Goal: Use online tool/utility: Utilize a website feature to perform a specific function

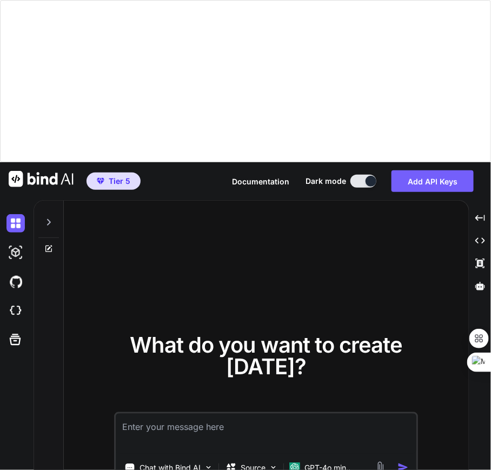
type textarea "x"
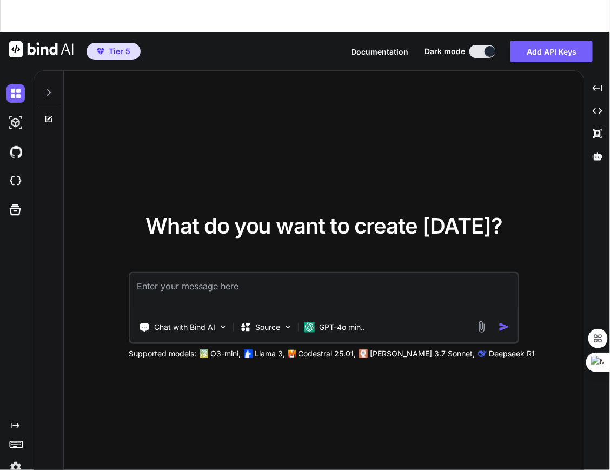
scroll to position [162, 0]
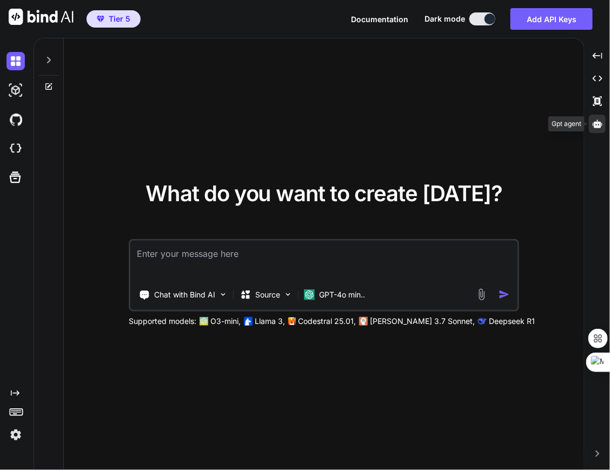
click at [501, 129] on div at bounding box center [597, 124] width 17 height 18
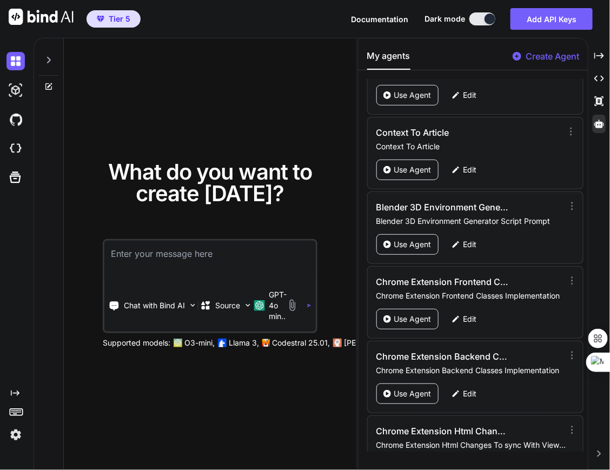
scroll to position [2314, 0]
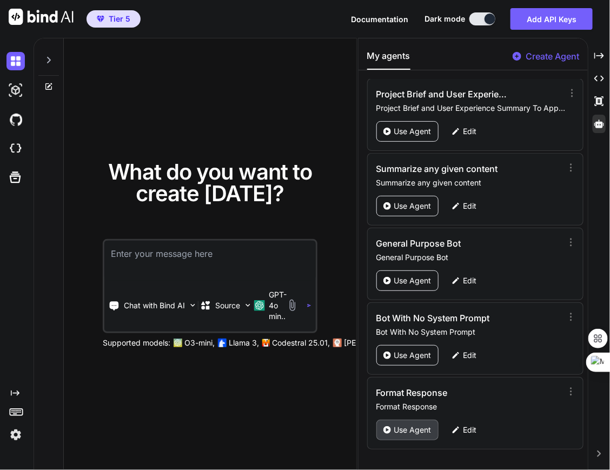
click at [406, 436] on div "Use Agent" at bounding box center [407, 430] width 62 height 21
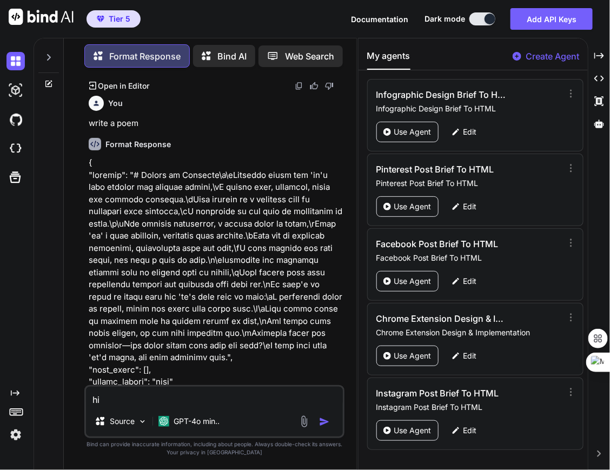
scroll to position [2269, 0]
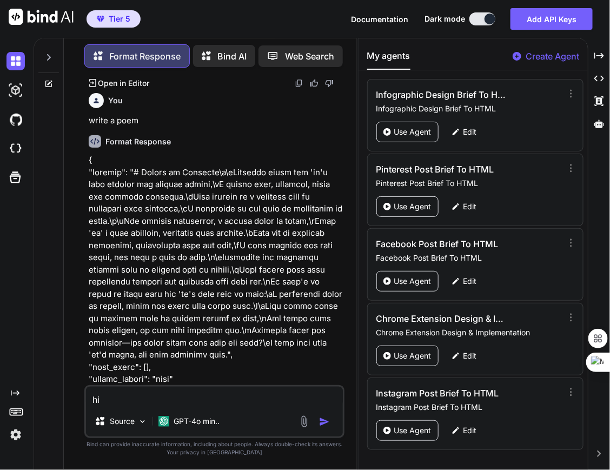
click at [45, 55] on icon at bounding box center [48, 57] width 9 height 9
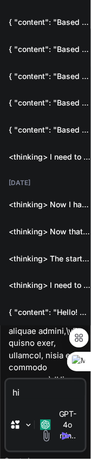
scroll to position [168, 0]
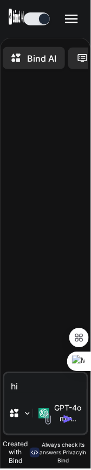
type textarea "x"
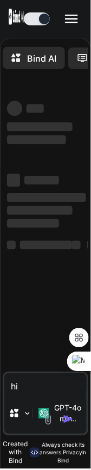
type textarea "x"
